Goal: Transaction & Acquisition: Book appointment/travel/reservation

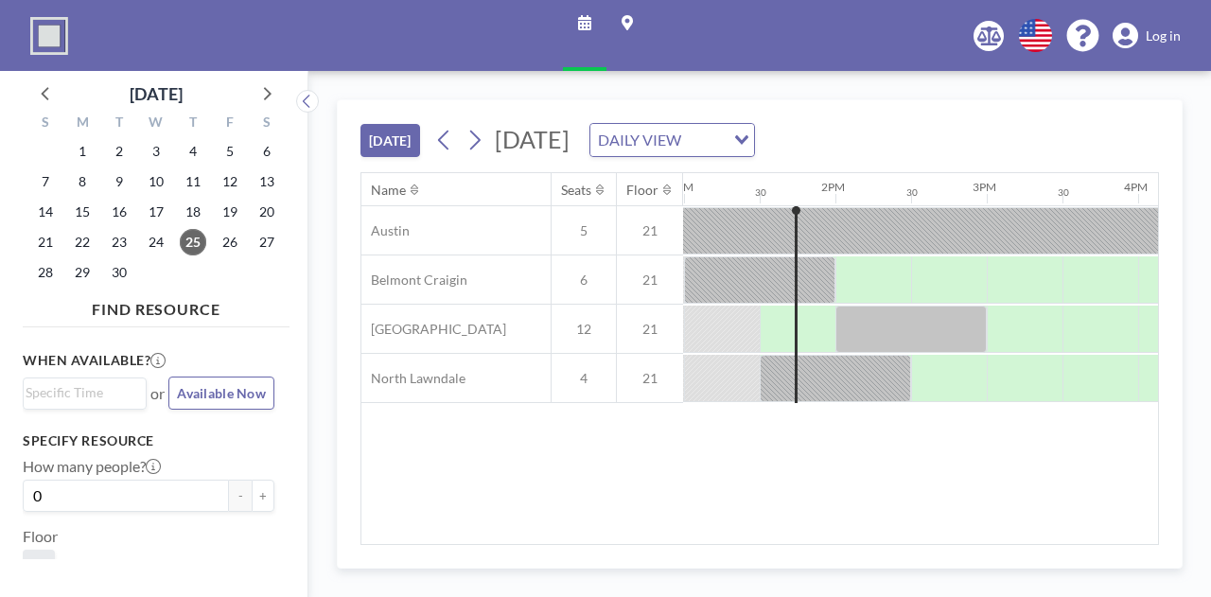
scroll to position [0, 1968]
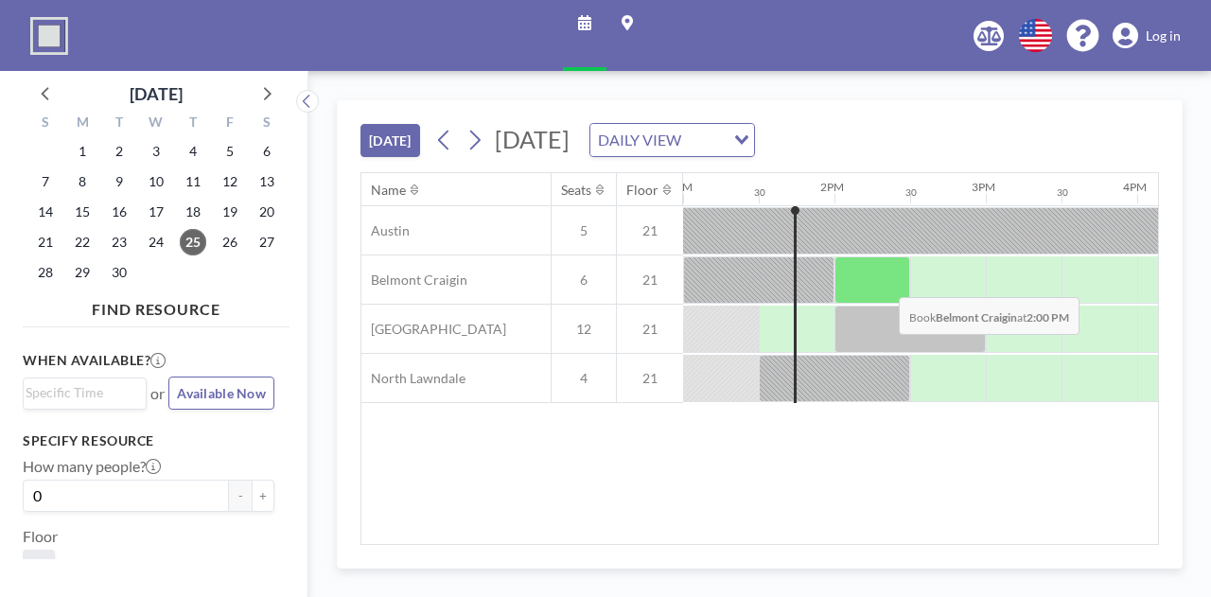
click at [884, 281] on div at bounding box center [872, 279] width 76 height 47
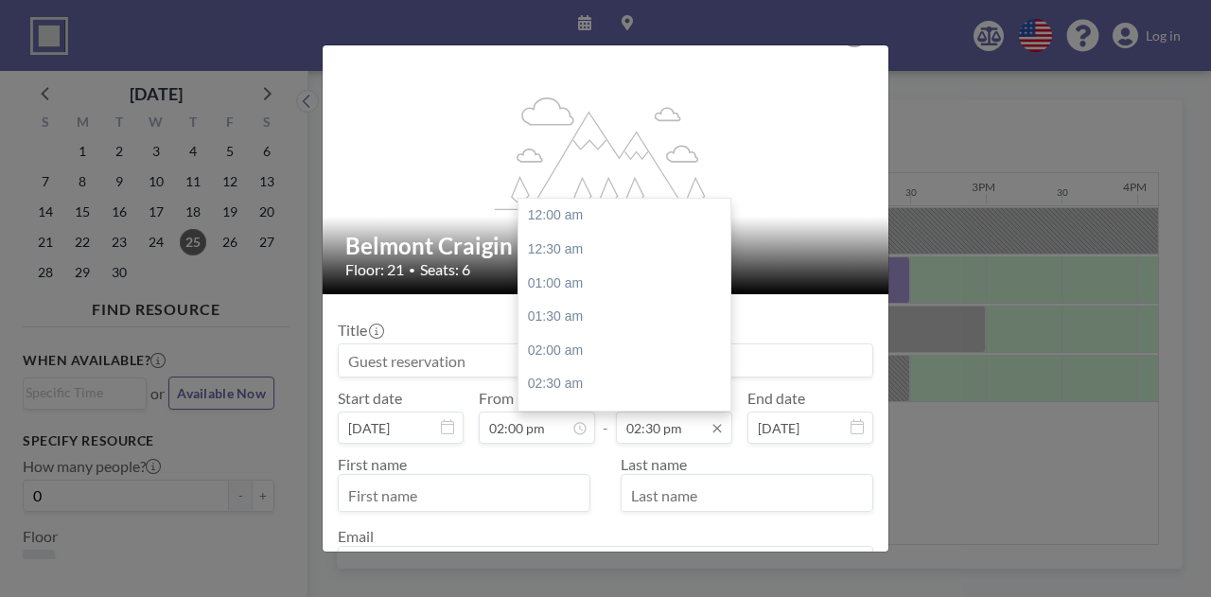
scroll to position [976, 0]
click at [656, 430] on input "02:30 pm" at bounding box center [674, 428] width 116 height 32
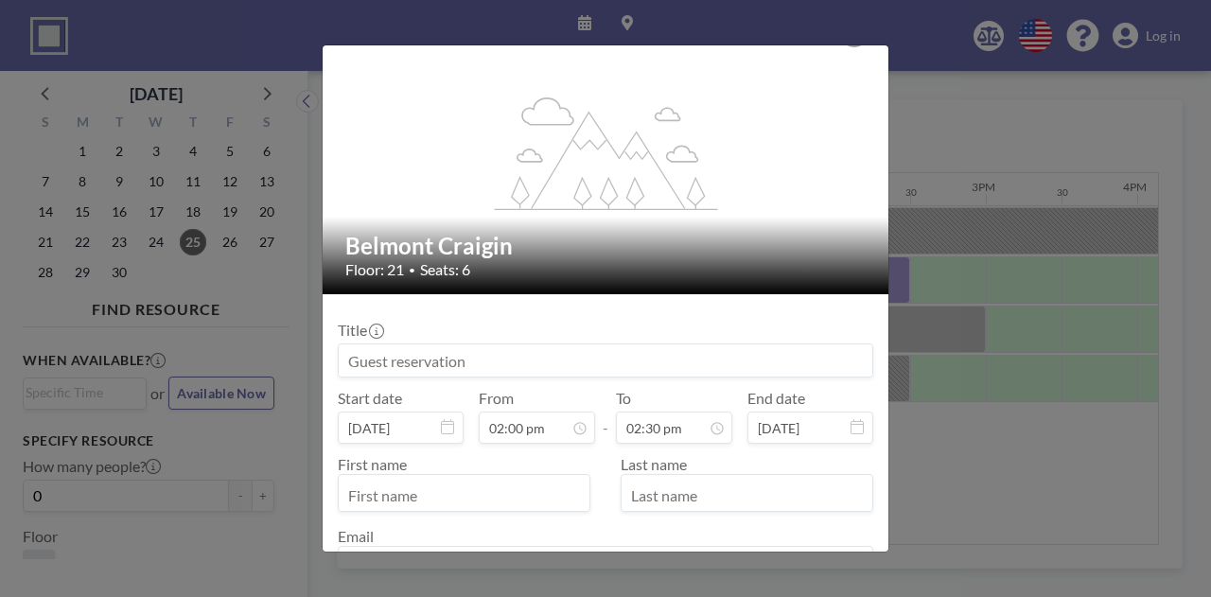
scroll to position [87, 0]
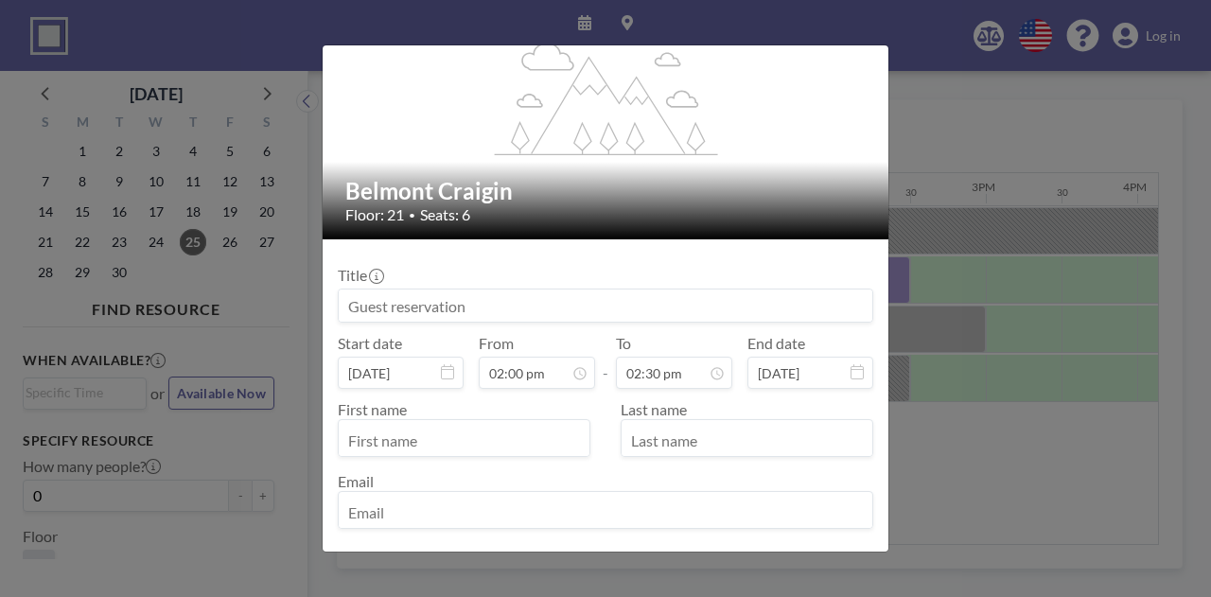
click at [482, 298] on input at bounding box center [606, 305] width 534 height 32
type input "A"
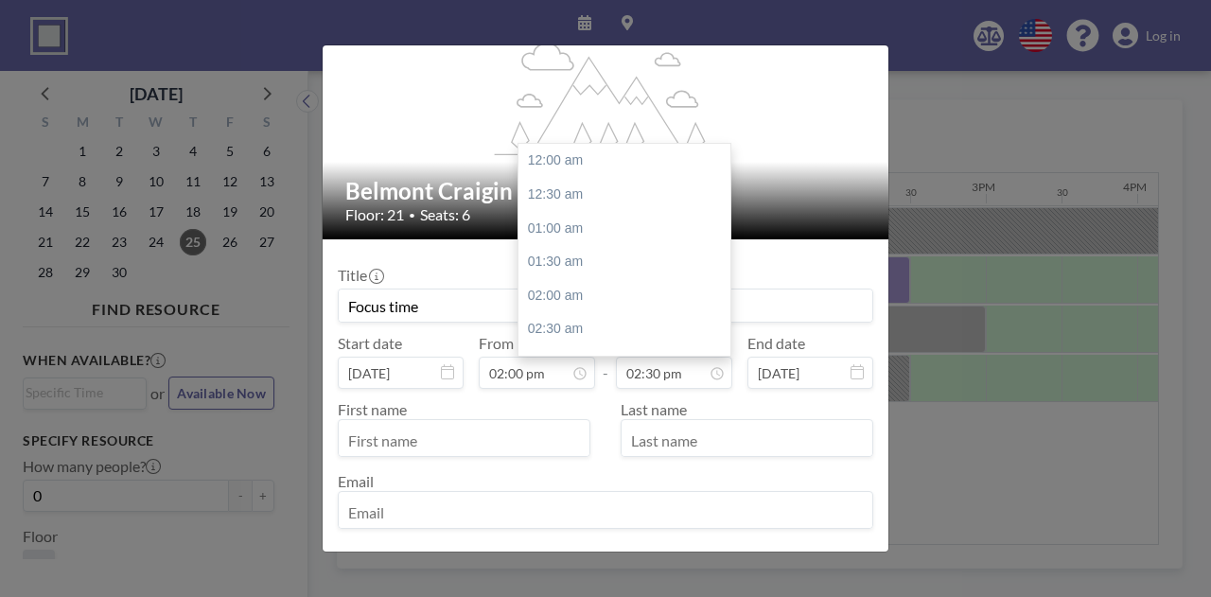
scroll to position [976, 0]
type input "Focus time"
click at [654, 368] on input "02:30 pm" at bounding box center [674, 373] width 116 height 32
click at [571, 207] on div "03:00 pm" at bounding box center [628, 195] width 221 height 34
type input "03:00 pm"
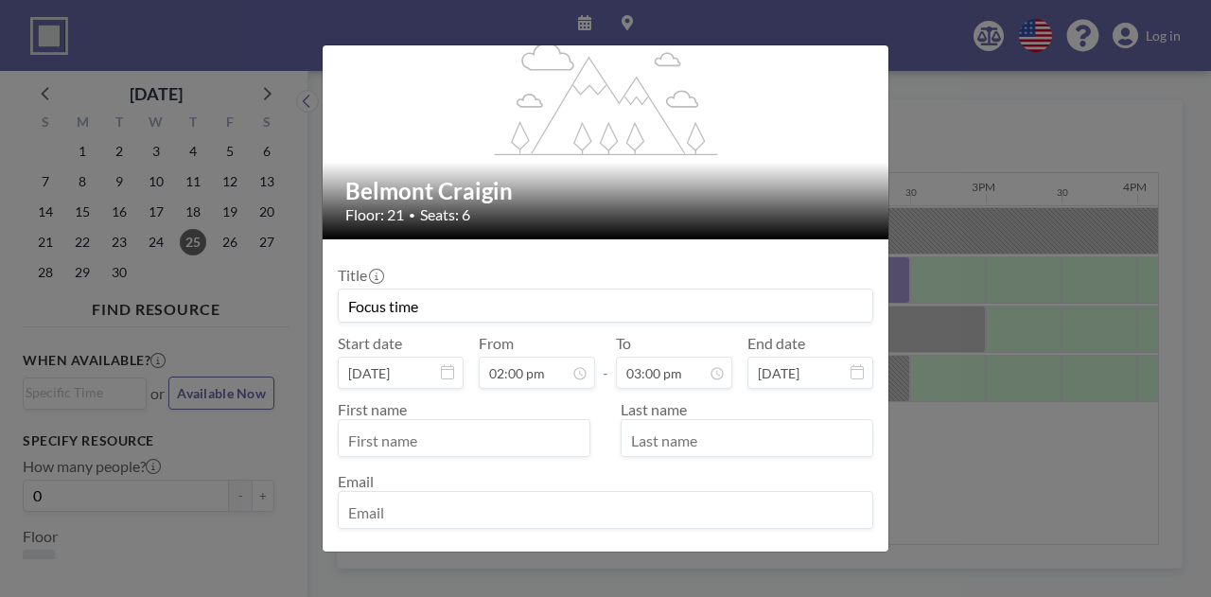
click at [422, 439] on input "text" at bounding box center [464, 440] width 251 height 32
type input "[PERSON_NAME]"
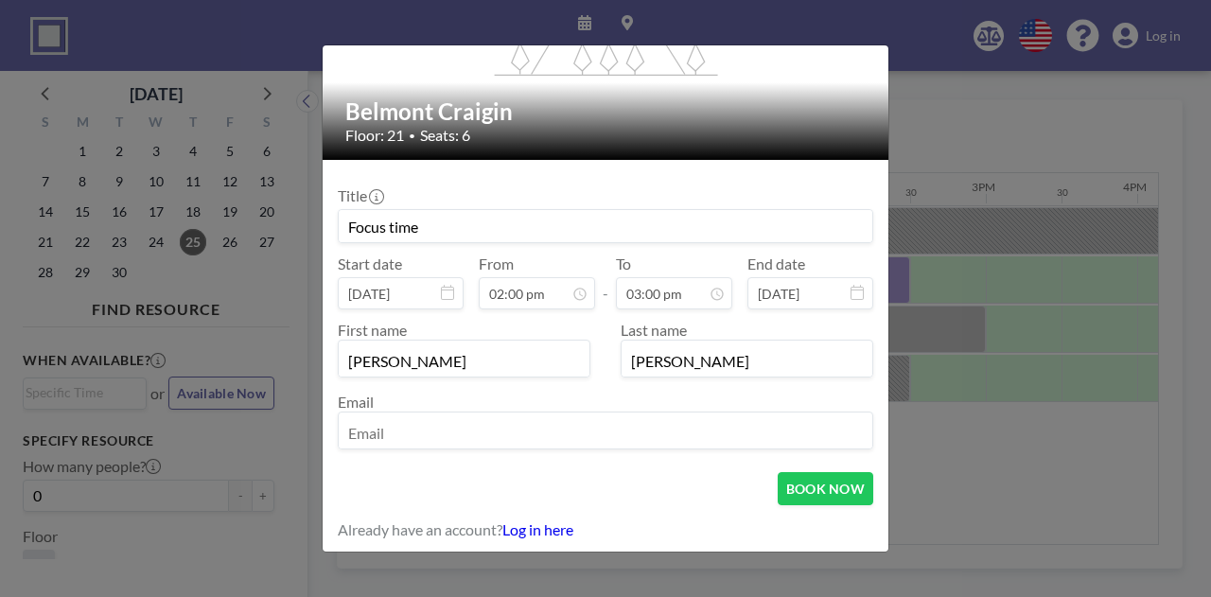
type input "[PERSON_NAME]"
click at [415, 417] on input "email" at bounding box center [606, 432] width 534 height 32
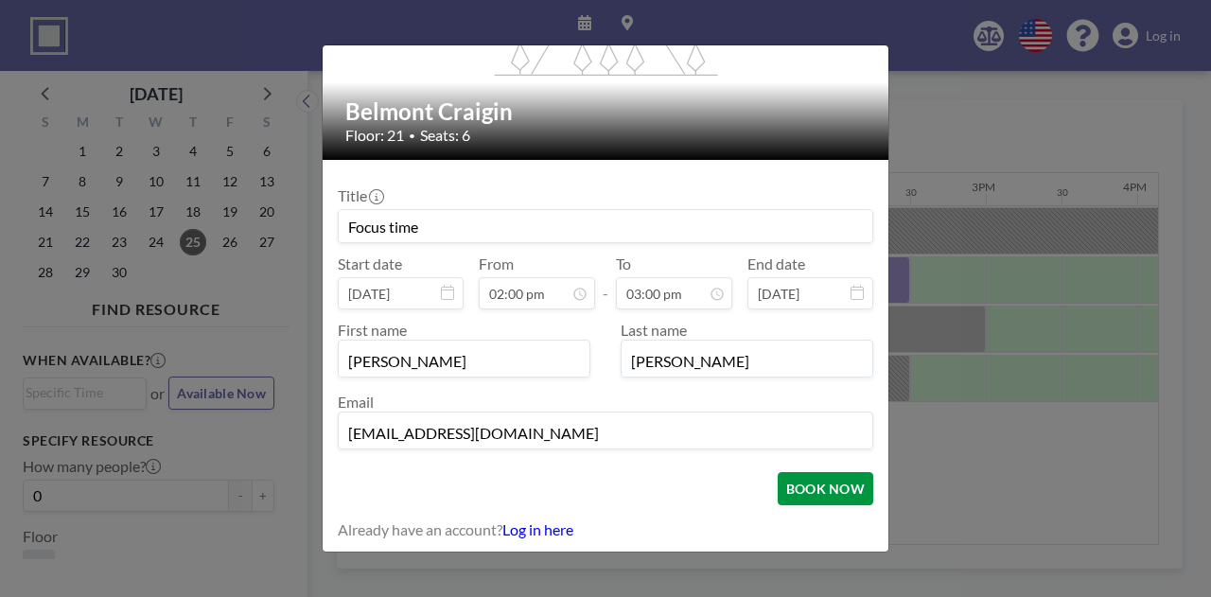
type input "[EMAIL_ADDRESS][DOMAIN_NAME]"
click at [804, 499] on button "BOOK NOW" at bounding box center [826, 488] width 96 height 33
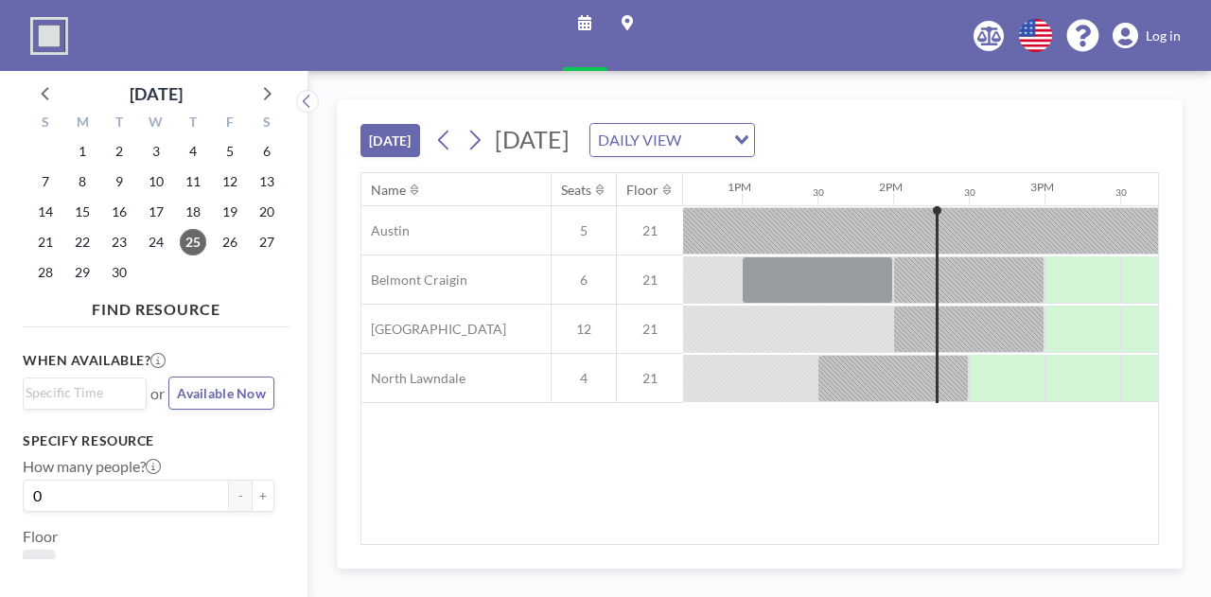
scroll to position [0, 1968]
